Goal: Task Accomplishment & Management: Complete application form

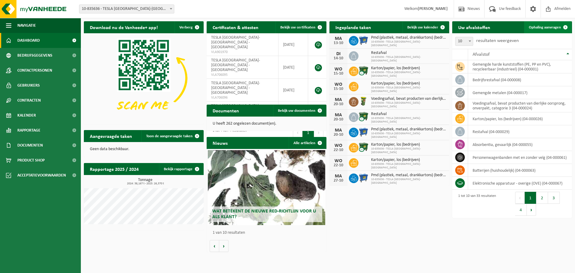
click at [542, 24] on link "Ophaling aanvragen" at bounding box center [547, 27] width 47 height 12
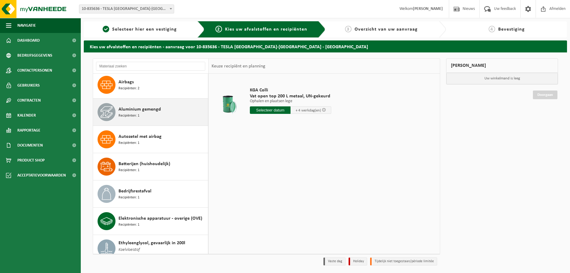
scroll to position [60, 0]
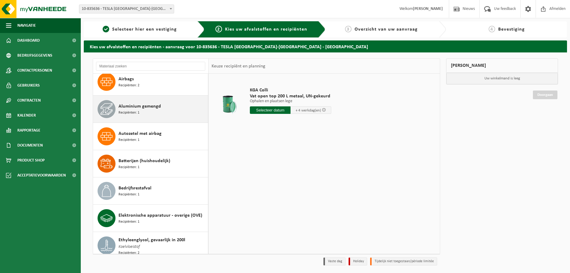
click at [145, 108] on span "Aluminium gemengd" at bounding box center [140, 106] width 43 height 7
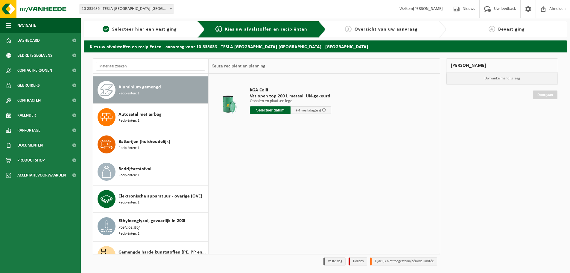
scroll to position [82, 0]
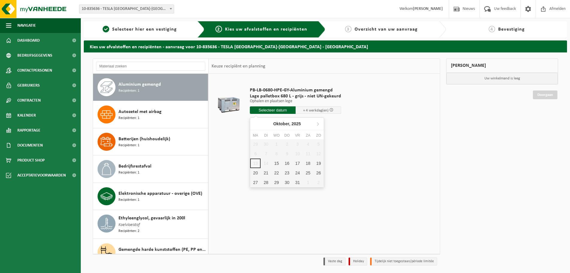
click at [261, 110] on input "text" at bounding box center [273, 109] width 46 height 7
click at [278, 163] on div "15" at bounding box center [277, 163] width 10 height 10
type input "Van 2025-10-15"
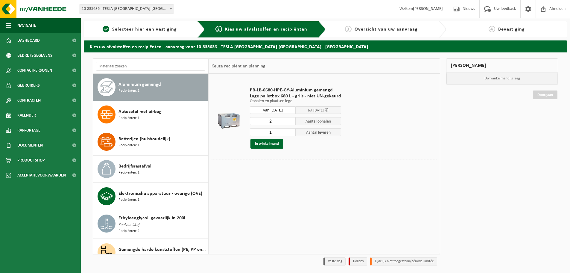
type input "2"
click at [290, 119] on input "2" at bounding box center [273, 121] width 46 height 8
type input "2"
click at [291, 130] on input "2" at bounding box center [273, 132] width 46 height 8
click at [266, 144] on button "In winkelmand" at bounding box center [267, 144] width 33 height 10
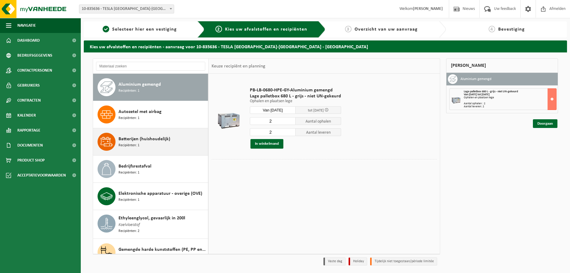
click at [153, 143] on div "Batterijen (huishoudelijk) Recipiënten: 1" at bounding box center [163, 142] width 88 height 18
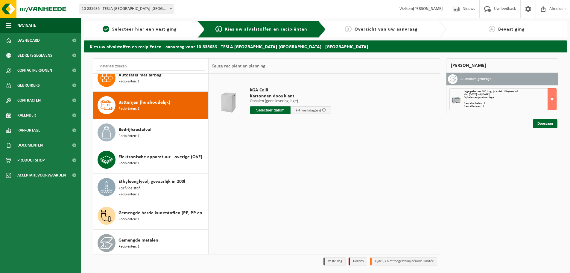
scroll to position [120, 0]
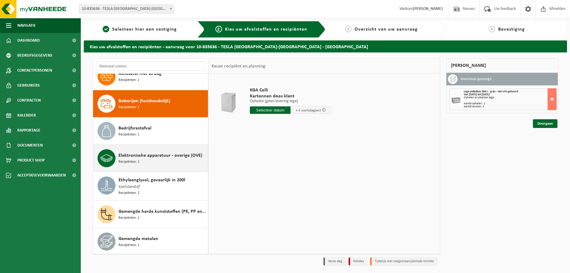
click at [152, 162] on div "Elektronische apparatuur - overige (OVE) Recipiënten: 1" at bounding box center [163, 158] width 88 height 18
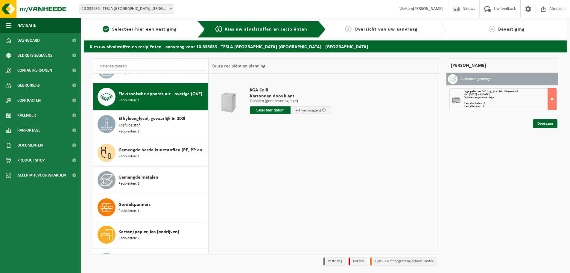
scroll to position [191, 0]
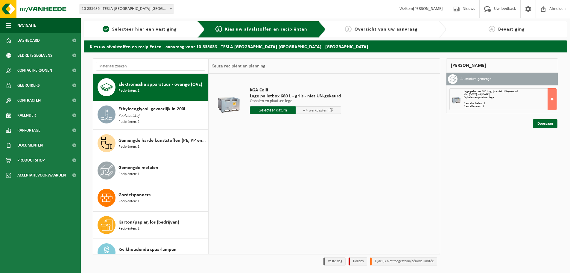
click at [282, 112] on input "text" at bounding box center [273, 109] width 46 height 7
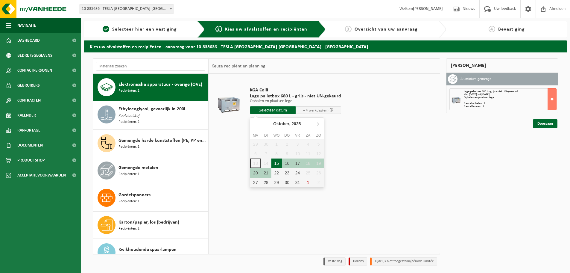
click at [275, 161] on div "15" at bounding box center [277, 163] width 10 height 10
type input "Van 2025-10-15"
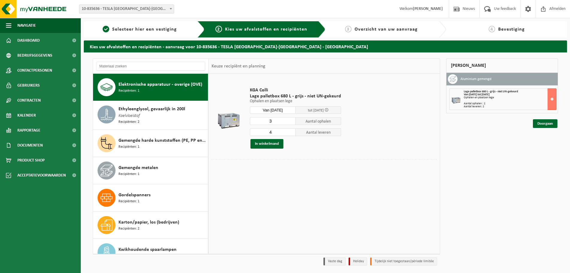
type input "3"
click at [290, 122] on input "3" at bounding box center [273, 121] width 46 height 8
type input "3"
click at [289, 134] on input "3" at bounding box center [273, 132] width 46 height 8
click at [273, 142] on button "In winkelmand" at bounding box center [267, 144] width 33 height 10
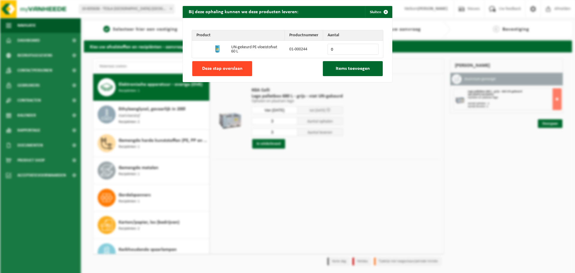
click at [234, 72] on button "Deze stap overslaan" at bounding box center [222, 68] width 60 height 15
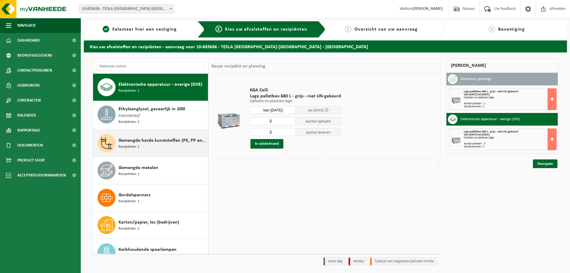
click at [161, 137] on span "Gemengde harde kunststoffen (PE, PP en PVC), recycleerbaar (industrieel)" at bounding box center [163, 140] width 88 height 7
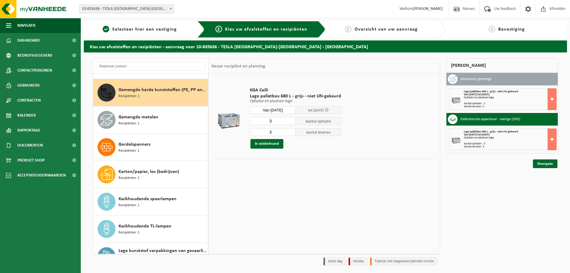
scroll to position [246, 0]
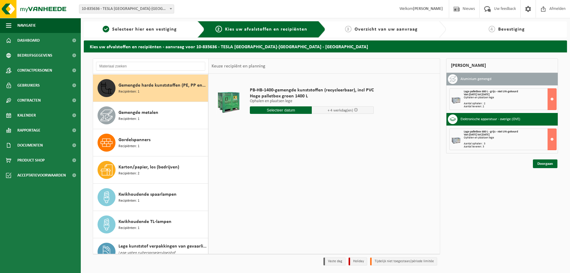
click at [300, 111] on input "text" at bounding box center [281, 109] width 62 height 7
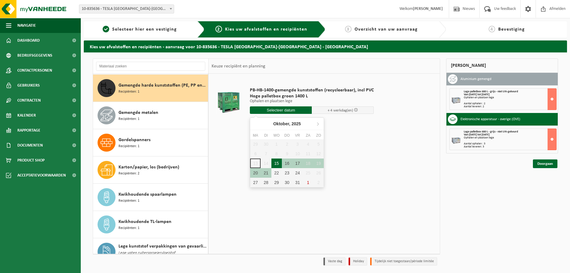
click at [279, 162] on div "15" at bounding box center [277, 163] width 10 height 10
type input "Van 2025-10-15"
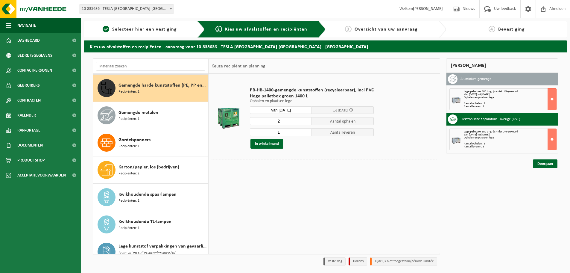
type input "2"
click at [305, 119] on input "2" at bounding box center [281, 121] width 62 height 8
type input "2"
click at [306, 130] on input "2" at bounding box center [281, 132] width 62 height 8
click at [276, 143] on button "In winkelmand" at bounding box center [267, 144] width 33 height 10
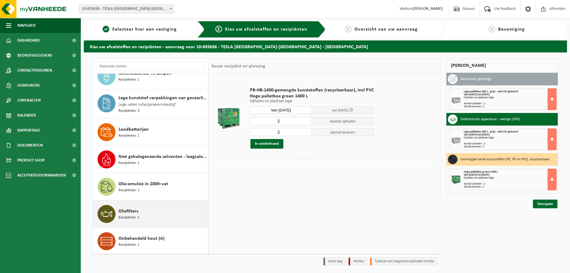
scroll to position [396, 0]
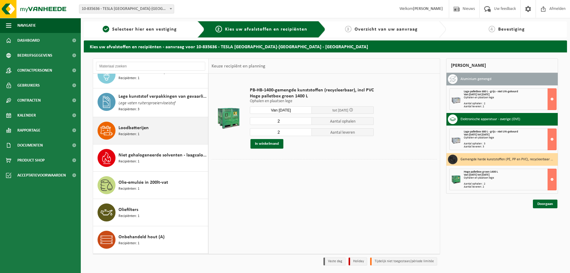
click at [143, 130] on div "Loodbatterijen Recipiënten: 1" at bounding box center [163, 131] width 88 height 18
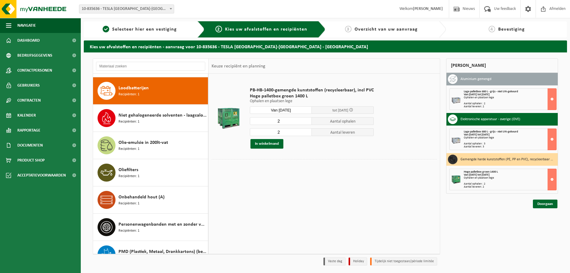
scroll to position [437, 0]
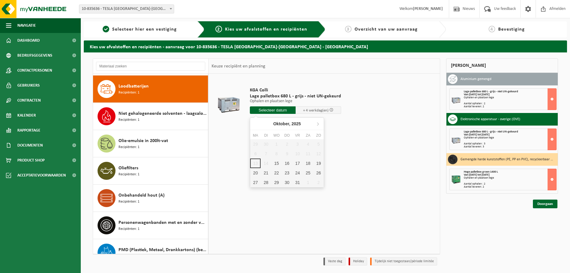
click at [278, 109] on input "text" at bounding box center [273, 109] width 46 height 7
click at [279, 166] on div "15" at bounding box center [277, 163] width 10 height 10
type input "Van 2025-10-15"
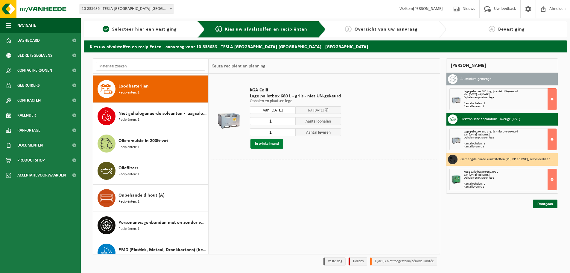
click at [276, 147] on button "In winkelmand" at bounding box center [267, 144] width 33 height 10
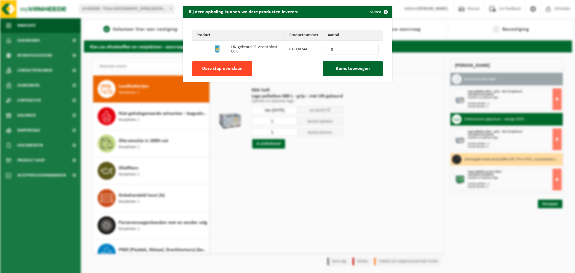
click at [225, 68] on span "Deze stap overslaan" at bounding box center [222, 68] width 40 height 5
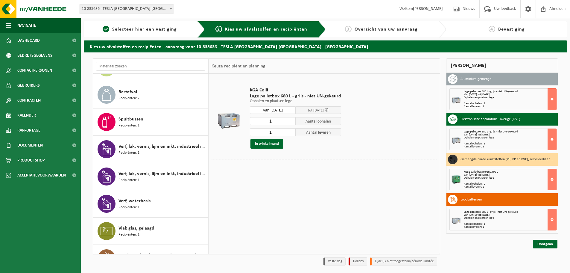
scroll to position [693, 0]
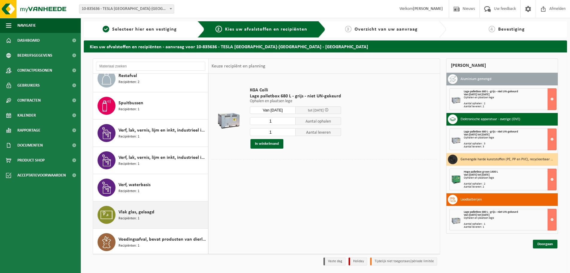
click at [159, 206] on div "Vlak glas, gelaagd Recipiënten: 1" at bounding box center [163, 215] width 88 height 18
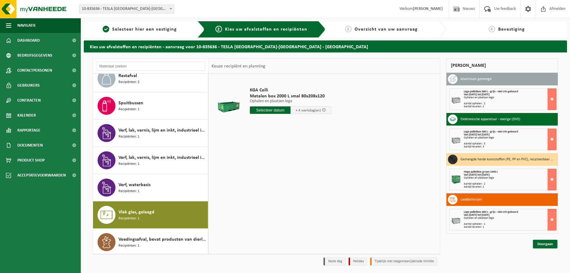
click at [271, 111] on input "text" at bounding box center [270, 109] width 41 height 7
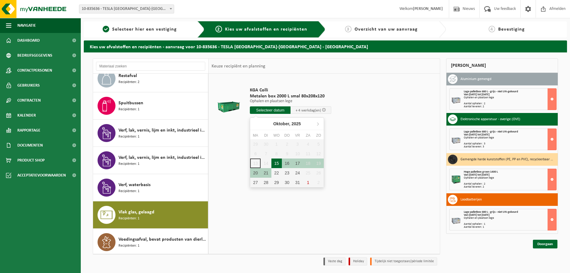
click at [278, 161] on div "15" at bounding box center [277, 163] width 10 height 10
type input "Van 2025-10-15"
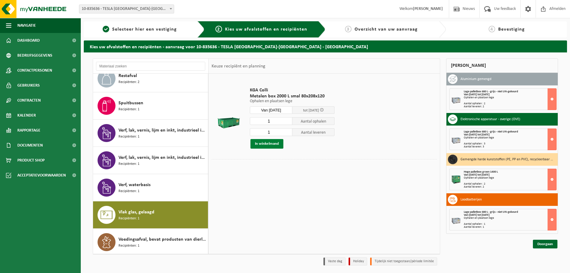
click at [269, 142] on button "In winkelmand" at bounding box center [267, 144] width 33 height 10
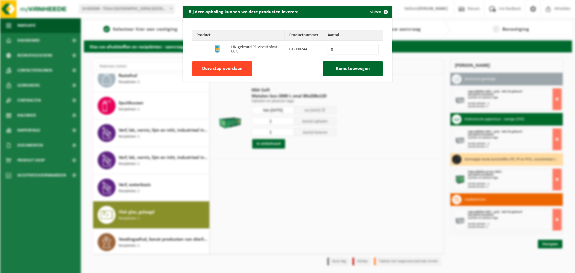
click at [230, 69] on span "Deze stap overslaan" at bounding box center [222, 68] width 40 height 5
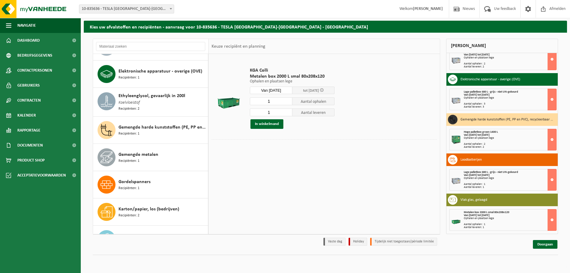
scroll to position [184, 0]
click at [144, 157] on span "Gemengde metalen" at bounding box center [139, 154] width 40 height 7
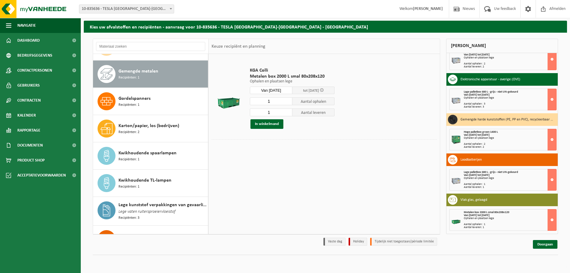
scroll to position [273, 0]
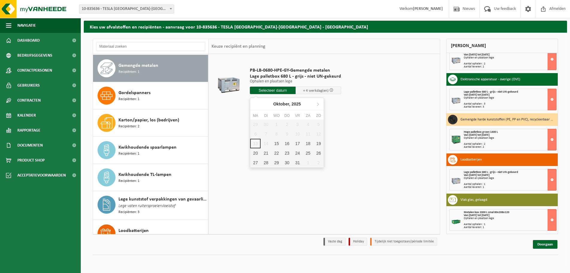
click at [277, 90] on input "text" at bounding box center [273, 90] width 46 height 7
click at [276, 142] on div "15" at bounding box center [277, 144] width 10 height 10
type input "Van 2025-10-15"
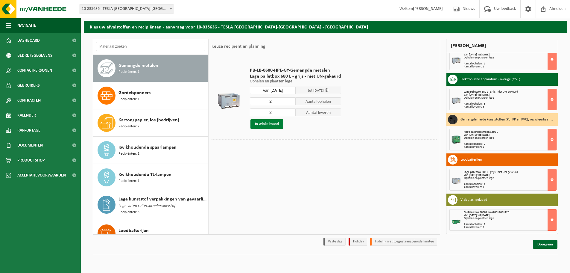
click at [259, 125] on button "In winkelmand" at bounding box center [267, 124] width 33 height 10
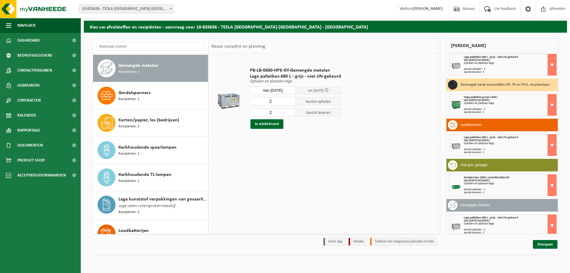
scroll to position [60, 0]
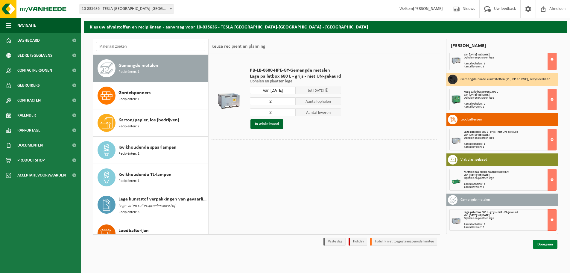
click at [546, 243] on link "Doorgaan" at bounding box center [545, 244] width 25 height 9
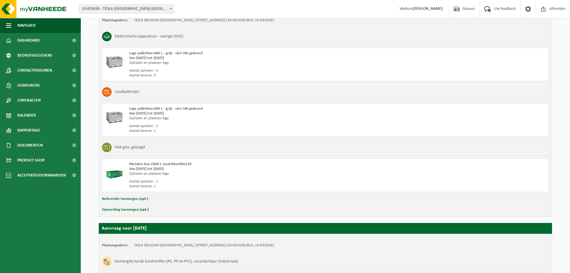
scroll to position [442, 0]
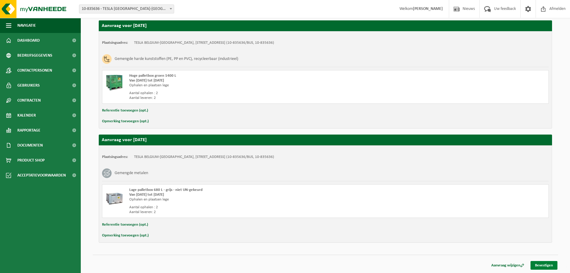
click at [545, 267] on link "Bevestigen" at bounding box center [544, 265] width 27 height 9
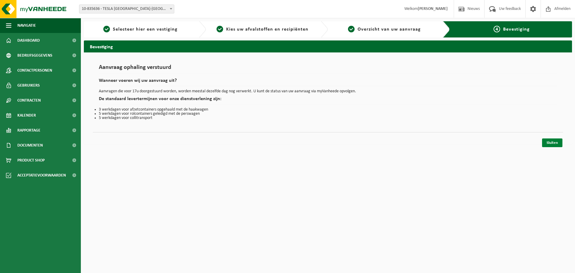
click at [549, 145] on link "Sluiten" at bounding box center [552, 142] width 20 height 9
